Goal: Book appointment/travel/reservation

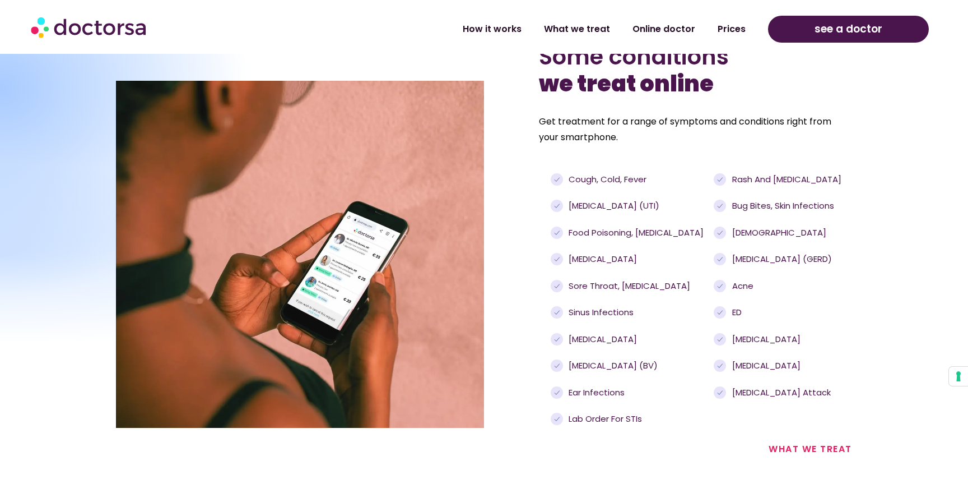
scroll to position [1222, 0]
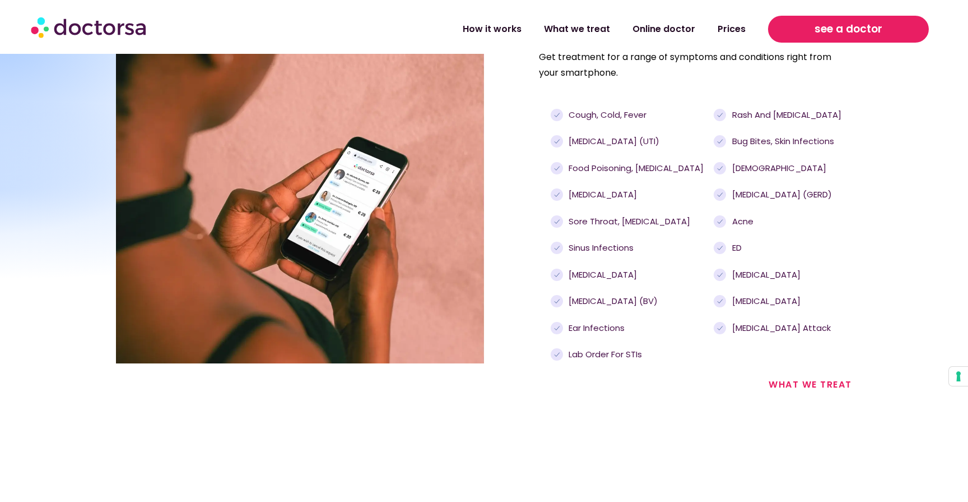
click at [885, 35] on link "see a doctor" at bounding box center [848, 29] width 160 height 27
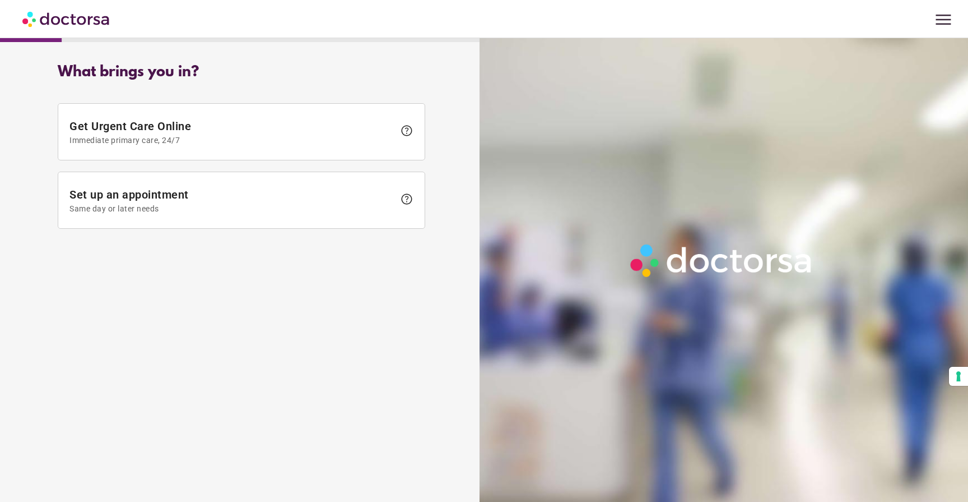
click at [934, 16] on span "menu" at bounding box center [943, 19] width 21 height 21
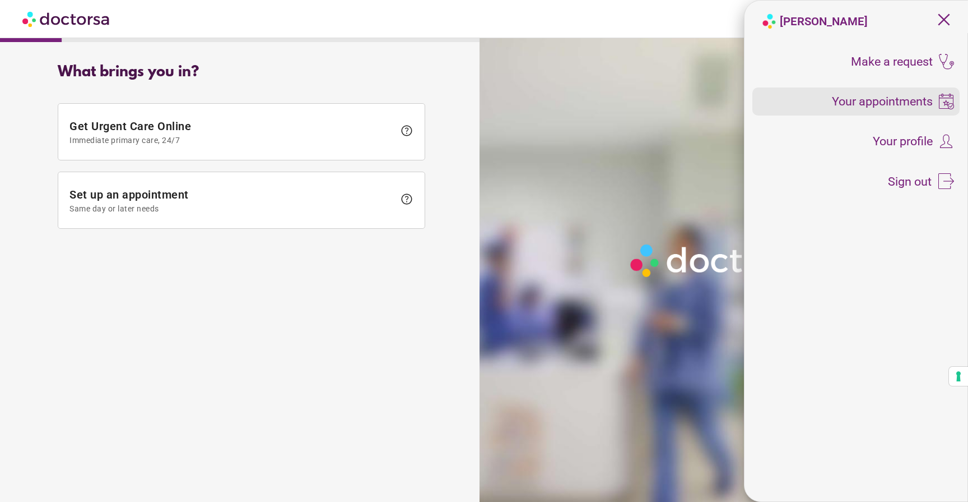
click at [898, 95] on span "Your appointments" at bounding box center [882, 101] width 101 height 12
